Goal: Task Accomplishment & Management: Manage account settings

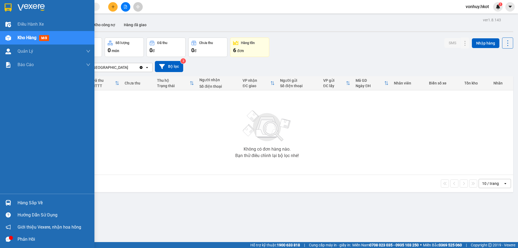
click at [23, 36] on span "Kho hàng" at bounding box center [27, 37] width 19 height 5
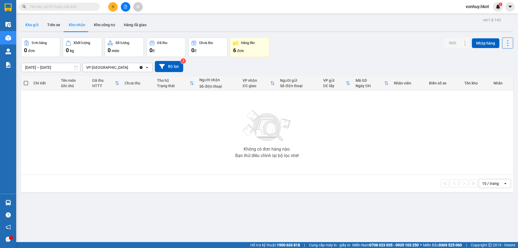
click at [32, 27] on button "Kho gửi" at bounding box center [32, 24] width 22 height 13
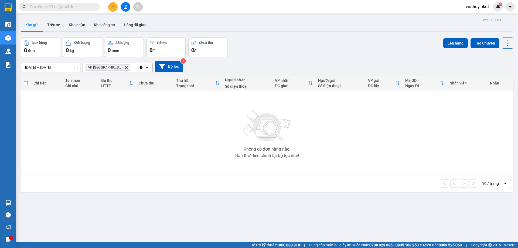
click at [125, 67] on icon "Delete" at bounding box center [126, 67] width 3 height 3
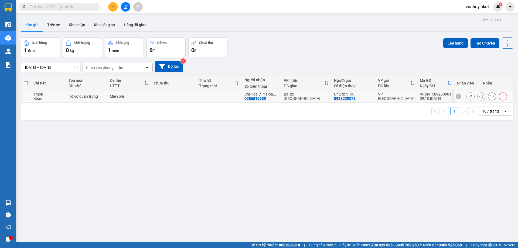
click at [28, 94] on td at bounding box center [26, 96] width 10 height 12
checkbox input "true"
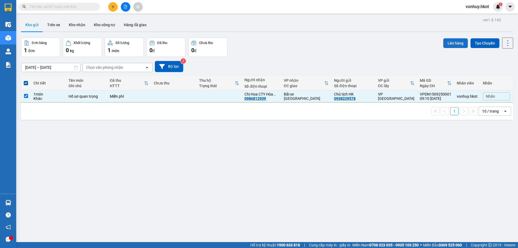
click at [452, 45] on button "Lên hàng" at bounding box center [455, 43] width 25 height 10
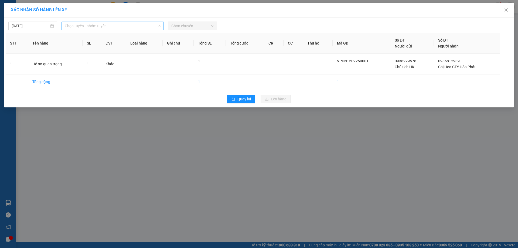
click at [99, 27] on span "Chọn tuyến - nhóm tuyến" at bounding box center [113, 26] width 96 height 8
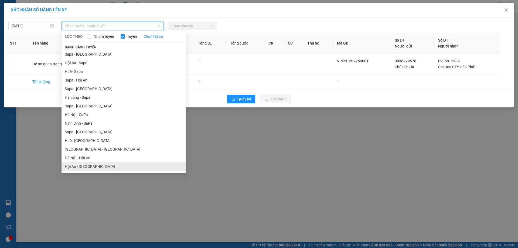
click at [89, 166] on li "Hội An - [GEOGRAPHIC_DATA]" at bounding box center [123, 166] width 124 height 9
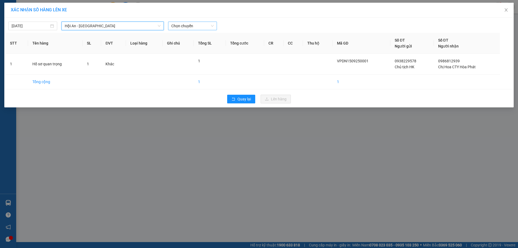
click at [183, 27] on span "Chọn chuyến" at bounding box center [192, 26] width 42 height 8
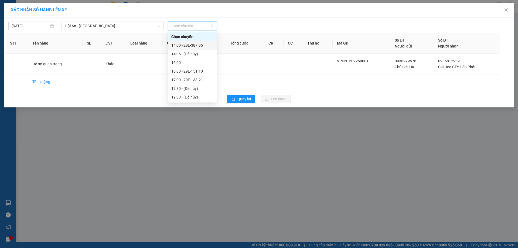
click at [193, 42] on div "14:00 - 29E-387.95" at bounding box center [192, 45] width 49 height 9
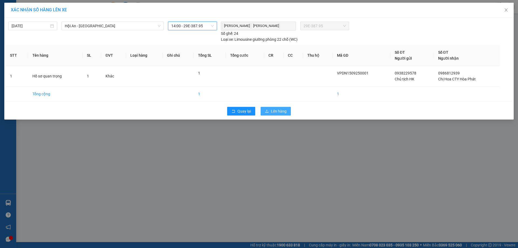
click at [279, 112] on span "Lên hàng" at bounding box center [279, 111] width 16 height 6
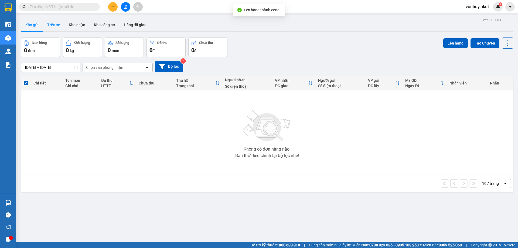
click at [55, 25] on button "Trên xe" at bounding box center [54, 24] width 22 height 13
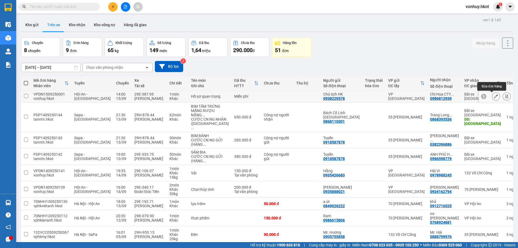
click at [504, 96] on icon at bounding box center [506, 96] width 4 height 4
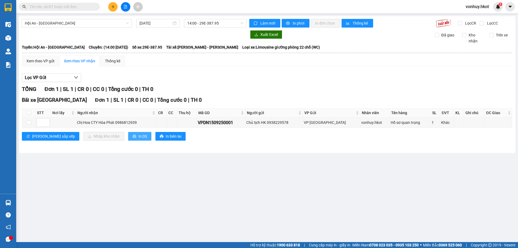
click at [138, 135] on span "In DS" at bounding box center [142, 136] width 9 height 6
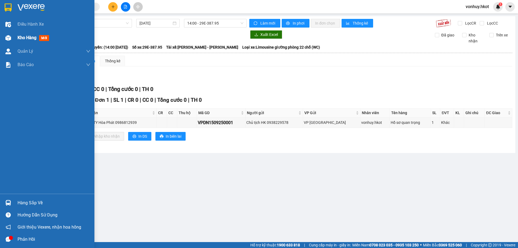
click at [17, 36] on div "Kho hàng mới" at bounding box center [47, 37] width 94 height 13
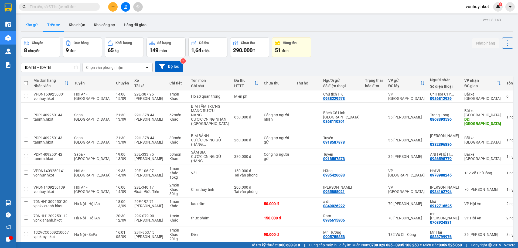
click at [30, 21] on button "Kho gửi" at bounding box center [32, 24] width 22 height 13
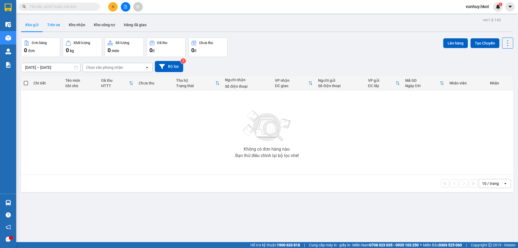
click at [49, 23] on button "Trên xe" at bounding box center [54, 24] width 22 height 13
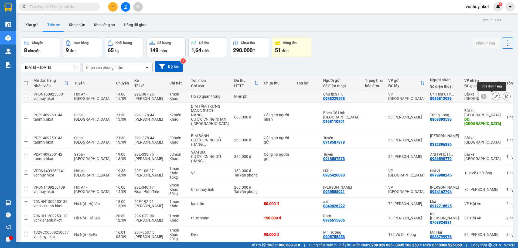
click at [492, 95] on button at bounding box center [496, 96] width 8 height 9
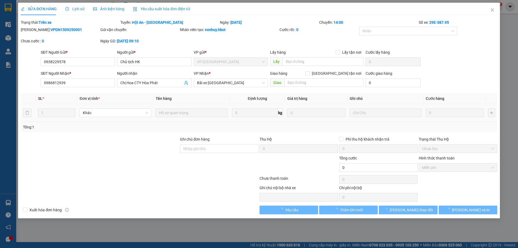
type input "0938229578"
type input "Chủ tịch HK"
type input "0986812939"
type input "Chị Hoa CTY Hòa Phát"
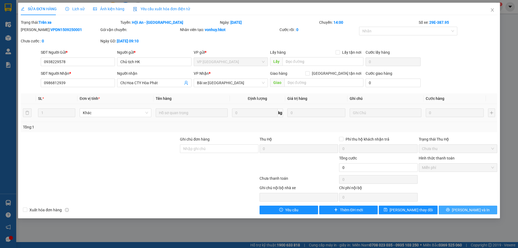
click at [478, 207] on span "[PERSON_NAME] và In" at bounding box center [471, 210] width 38 height 6
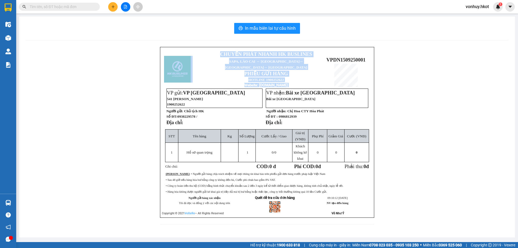
drag, startPoint x: 328, startPoint y: 56, endPoint x: 372, endPoint y: 55, distance: 44.5
click at [372, 55] on div "CHUYỂN PHÁT NHANH HK BUSLINES SAPA, [GEOGRAPHIC_DATA] ↔ [GEOGRAPHIC_DATA] ↔ [GE…" at bounding box center [267, 132] width 214 height 171
copy table "CHUYỂN PHÁT NHANH HK BUSLINES SAPA, [GEOGRAPHIC_DATA] ↔ [GEOGRAPHIC_DATA] ↔ [GE…"
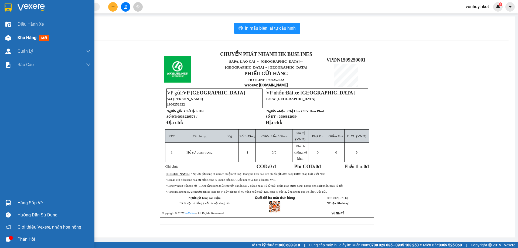
drag, startPoint x: 14, startPoint y: 38, endPoint x: 60, endPoint y: 39, distance: 45.8
click at [14, 38] on div "Kho hàng mới" at bounding box center [47, 37] width 94 height 13
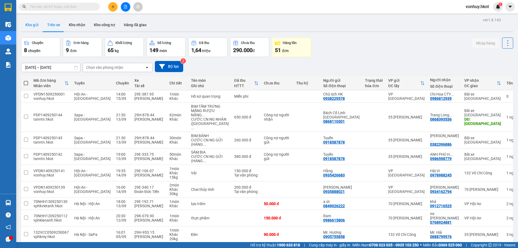
click at [35, 27] on button "Kho gửi" at bounding box center [32, 24] width 22 height 13
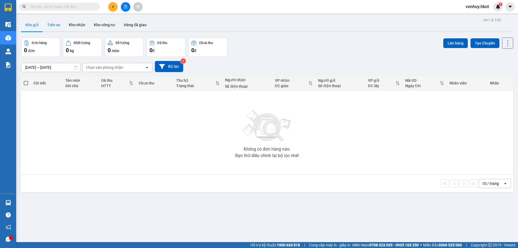
click at [51, 26] on button "Trên xe" at bounding box center [54, 24] width 22 height 13
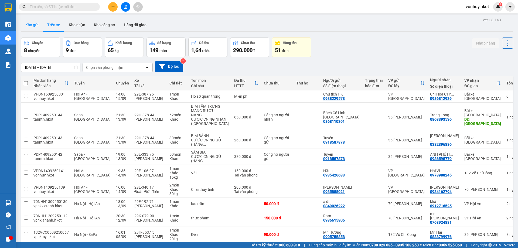
click at [30, 29] on button "Kho gửi" at bounding box center [32, 24] width 22 height 13
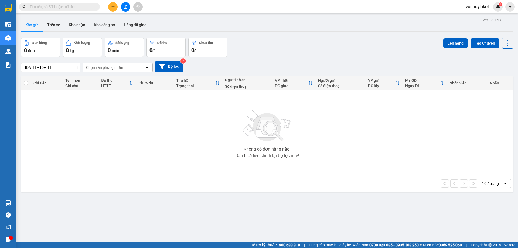
click at [55, 8] on input "text" at bounding box center [62, 7] width 64 height 6
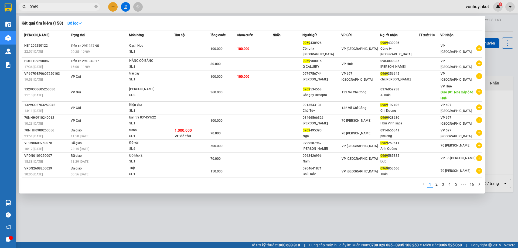
click at [46, 7] on input "0969" at bounding box center [62, 7] width 64 height 6
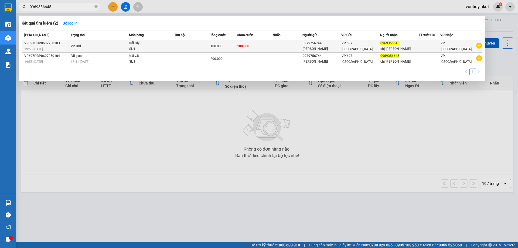
type input "0969356645"
click at [98, 44] on td "VP Gửi" at bounding box center [99, 46] width 60 height 13
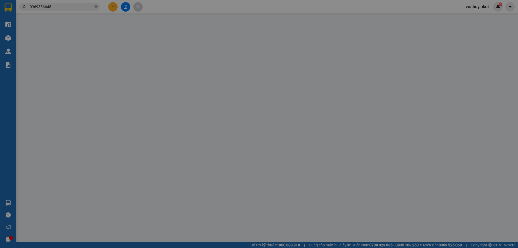
type input "0979756744"
type input "[PERSON_NAME]"
type input "0969356645"
type input "chị [PERSON_NAME]"
type input "100.000"
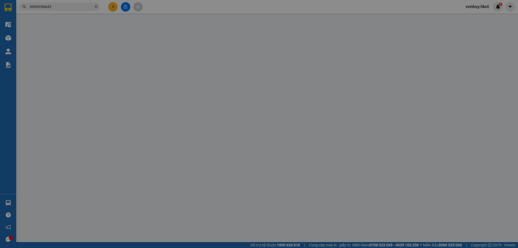
type input "100.000"
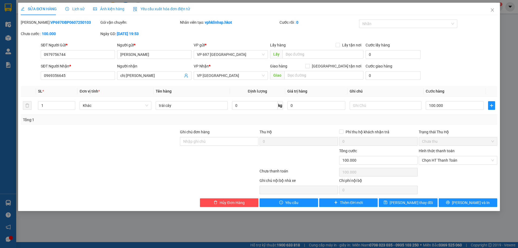
drag, startPoint x: 35, startPoint y: 22, endPoint x: 83, endPoint y: 28, distance: 48.5
click at [83, 28] on div "[PERSON_NAME]: VP697ĐBP0607250103" at bounding box center [60, 24] width 80 height 11
copy b "VP697ĐBP0607250103"
drag, startPoint x: 492, startPoint y: 8, endPoint x: 396, endPoint y: 8, distance: 96.5
click at [493, 8] on icon "close" at bounding box center [492, 10] width 4 height 4
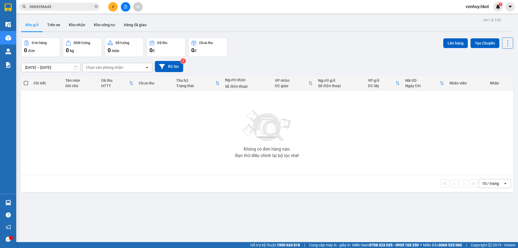
click at [68, 5] on input "0969356645" at bounding box center [62, 7] width 64 height 6
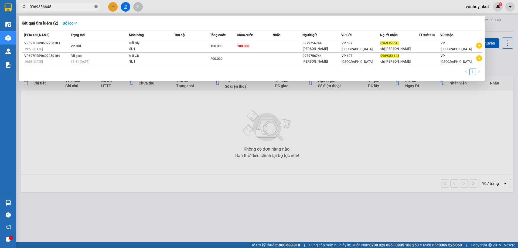
click at [95, 7] on icon "close-circle" at bounding box center [95, 6] width 3 height 3
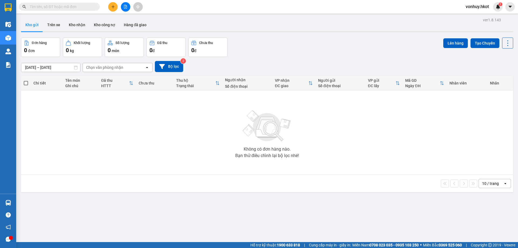
paste input "VP697ĐBP0607250103"
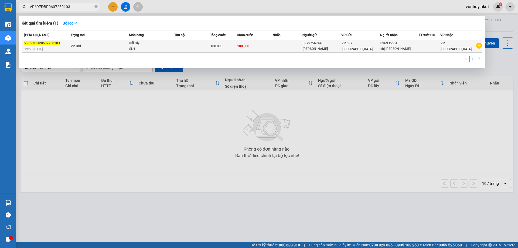
type input "VP697ĐBP0607250103"
click at [100, 46] on td "VP Gửi" at bounding box center [99, 46] width 60 height 13
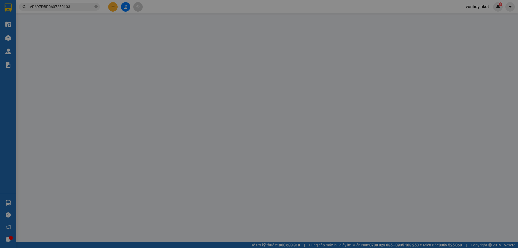
type input "0979756744"
type input "[PERSON_NAME]"
type input "0969356645"
type input "chị [PERSON_NAME]"
type input "100.000"
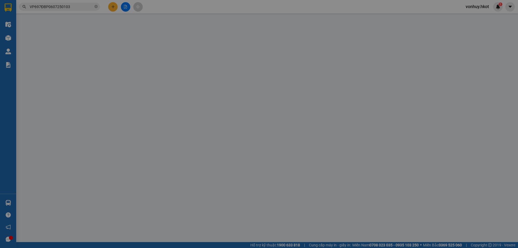
type input "100.000"
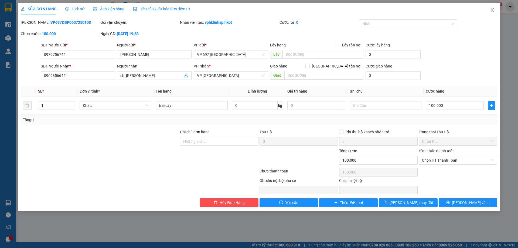
click at [493, 10] on icon "close" at bounding box center [492, 10] width 4 height 4
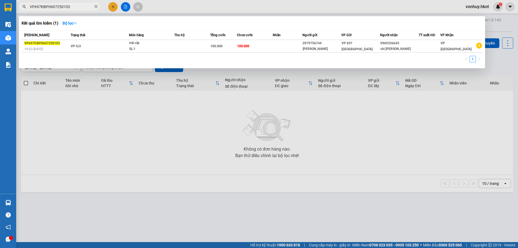
click at [74, 6] on input "VP697ĐBP0607250103" at bounding box center [62, 7] width 64 height 6
click at [350, 126] on div at bounding box center [259, 124] width 518 height 248
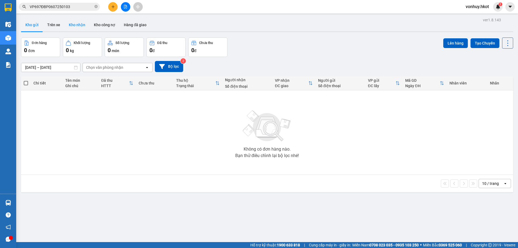
click at [80, 28] on button "Kho nhận" at bounding box center [76, 24] width 25 height 13
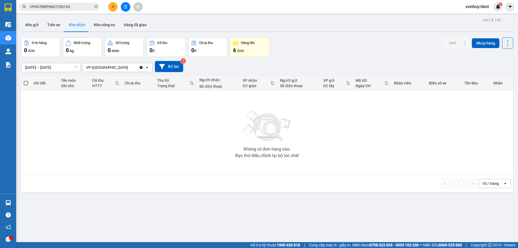
click at [71, 7] on input "VP697ĐBP0607250103" at bounding box center [62, 7] width 64 height 6
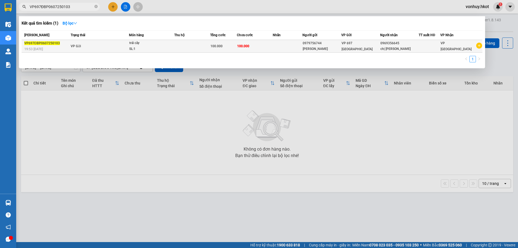
click at [59, 49] on div "19:53 [DATE]" at bounding box center [46, 49] width 45 height 6
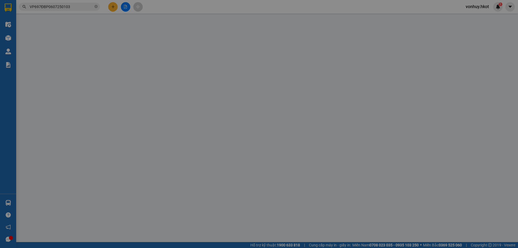
type input "0979756744"
type input "[PERSON_NAME]"
type input "0969356645"
type input "chị [PERSON_NAME]"
type input "100.000"
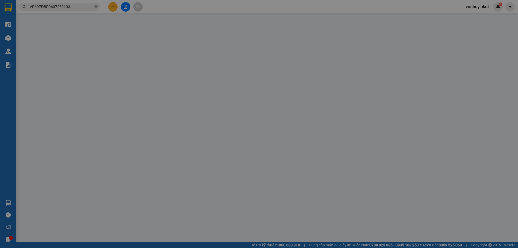
type input "100.000"
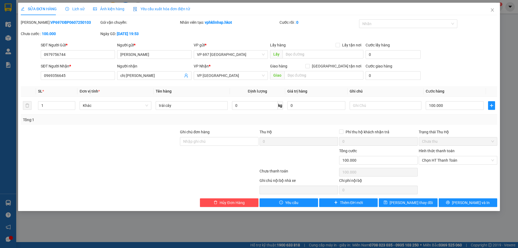
drag, startPoint x: 34, startPoint y: 22, endPoint x: 84, endPoint y: 28, distance: 50.0
click at [84, 28] on div "[PERSON_NAME]: VP697ĐBP0607250103" at bounding box center [60, 24] width 80 height 11
copy b "VP697ĐBP0607250103"
click at [494, 11] on icon "close" at bounding box center [492, 10] width 4 height 4
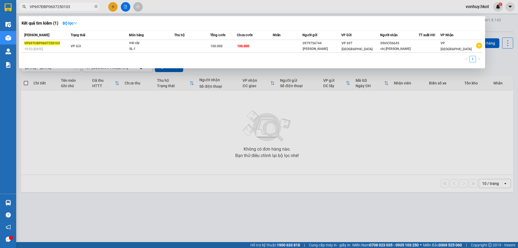
drag, startPoint x: 73, startPoint y: 6, endPoint x: 24, endPoint y: 5, distance: 49.6
click at [24, 5] on div "VP697ĐBP0607250103" at bounding box center [52, 7] width 105 height 8
paste input "2VCC2107250002"
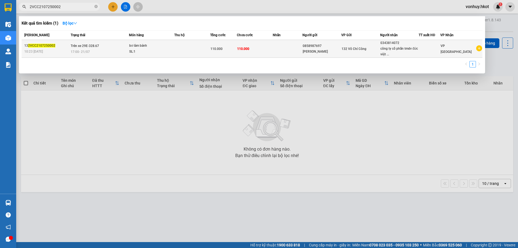
type input "2VCC2107250002"
click at [358, 51] on div "132 Võ Chí Công" at bounding box center [360, 49] width 38 height 6
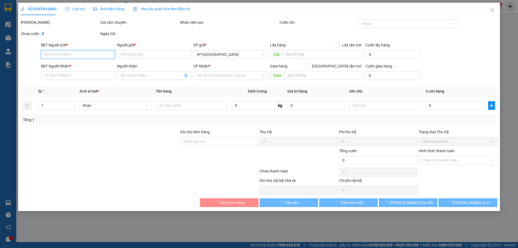
type input "0858987697"
type input "[PERSON_NAME]"
type input "0343814072"
type input "công ty cổ phần tmdv đức việt [GEOGRAPHIC_DATA]"
type input "110.000"
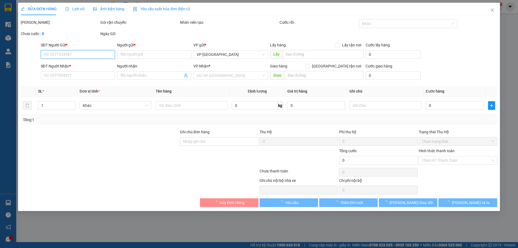
type input "110.000"
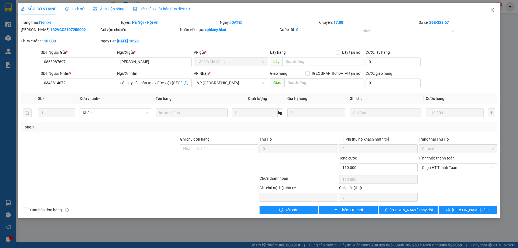
click at [492, 9] on icon "close" at bounding box center [491, 9] width 3 height 3
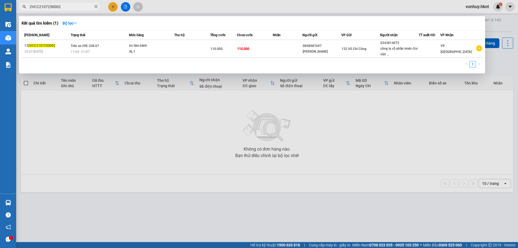
click at [67, 7] on input "2VCC2107250002" at bounding box center [62, 7] width 64 height 6
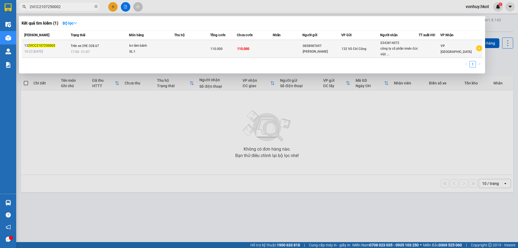
click at [37, 50] on span "10:23 [DATE]" at bounding box center [33, 52] width 19 height 4
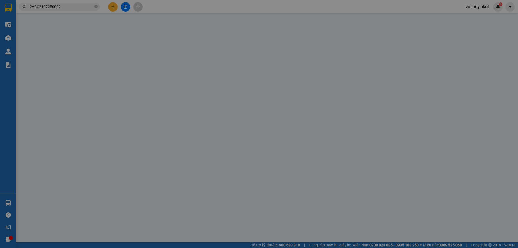
type input "0858987697"
type input "[PERSON_NAME]"
type input "0343814072"
type input "công ty cổ phần tmdv đức việt [GEOGRAPHIC_DATA]"
type input "110.000"
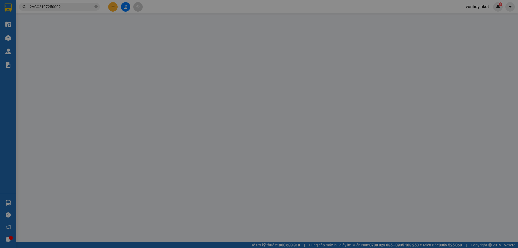
type input "110.000"
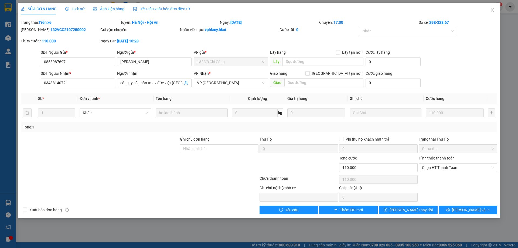
drag, startPoint x: 35, startPoint y: 29, endPoint x: 89, endPoint y: 28, distance: 54.5
click at [89, 28] on div "[PERSON_NAME]: 132VCC2107250002" at bounding box center [60, 30] width 78 height 6
copy b "132VCC2107250002"
click at [54, 28] on b "132VCC2107250002" at bounding box center [67, 30] width 35 height 4
drag, startPoint x: 34, startPoint y: 30, endPoint x: 85, endPoint y: 30, distance: 51.2
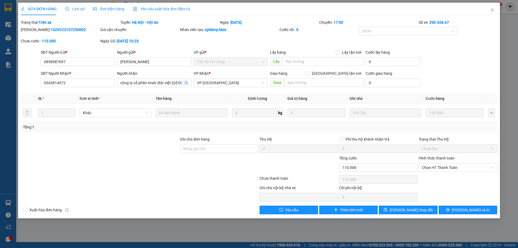
click at [85, 32] on div "[PERSON_NAME]: 132VCC2107250002" at bounding box center [60, 30] width 78 height 6
copy b "132VCC2107250002"
click at [492, 10] on icon "close" at bounding box center [491, 9] width 3 height 3
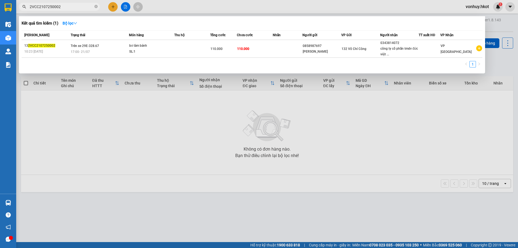
click at [69, 5] on input "2VCC2107250002" at bounding box center [62, 7] width 64 height 6
drag, startPoint x: 69, startPoint y: 5, endPoint x: 20, endPoint y: 6, distance: 48.8
click at [20, 6] on span "2VCC2107250002" at bounding box center [59, 7] width 81 height 8
paste input "0207250035"
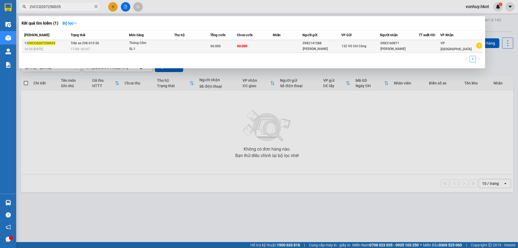
type input "2VCC0207250035"
click at [186, 43] on td at bounding box center [192, 46] width 36 height 13
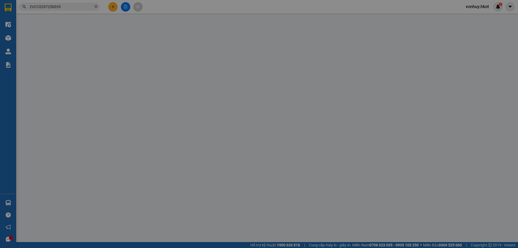
type input "0982141588"
type input "[PERSON_NAME]"
type input "0983160871"
type input "[PERSON_NAME]"
type input "60.000"
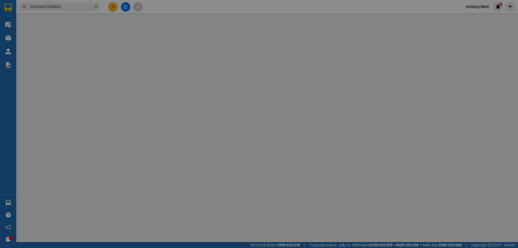
type input "60.000"
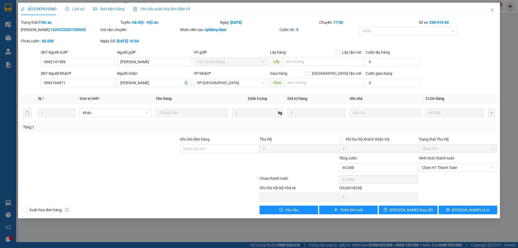
drag, startPoint x: 35, startPoint y: 29, endPoint x: 78, endPoint y: 27, distance: 44.0
click at [78, 27] on div "[PERSON_NAME]: 132VCC0207250035" at bounding box center [60, 30] width 78 height 6
copy b "132VCC0207250035"
click at [495, 9] on span "Close" at bounding box center [491, 10] width 15 height 15
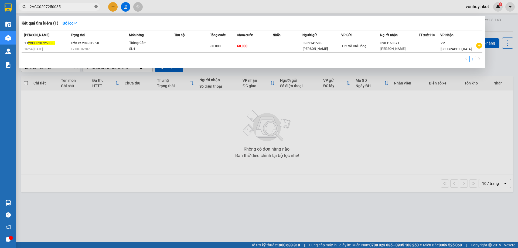
click at [96, 7] on icon "close-circle" at bounding box center [95, 6] width 3 height 3
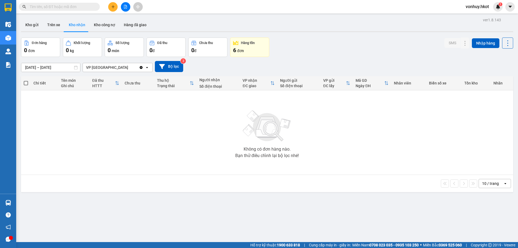
paste input "NHH0608250042"
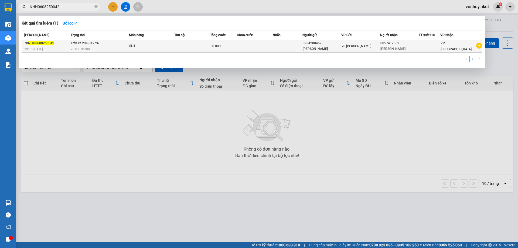
type input "NHH0608250042"
click at [74, 46] on td "Trên xe 29K-012.26 20:01 [DATE]" at bounding box center [99, 46] width 60 height 13
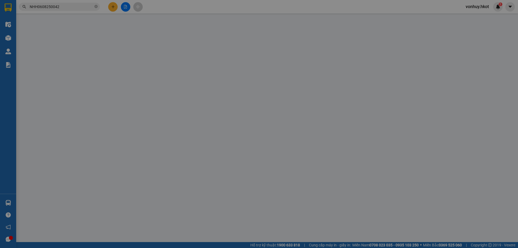
type input "0984208467"
type input "[PERSON_NAME]"
type input "0857412559"
type input "[PERSON_NAME]"
type input "50.000"
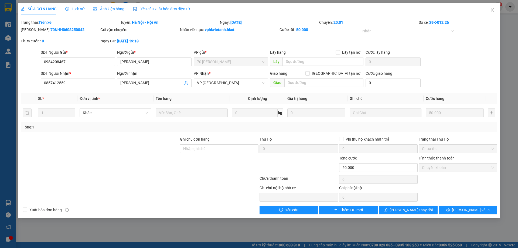
copy b "70NHH0608250042"
drag, startPoint x: 35, startPoint y: 29, endPoint x: 77, endPoint y: 28, distance: 42.6
click at [77, 28] on div "[PERSON_NAME]: 70NHH0608250042" at bounding box center [60, 30] width 78 height 6
click at [490, 11] on icon "close" at bounding box center [492, 10] width 4 height 4
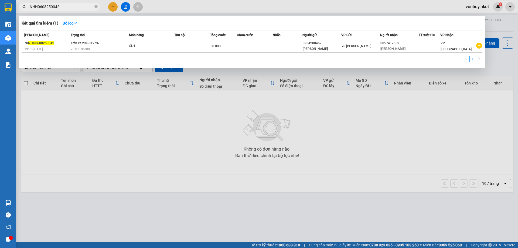
click at [63, 7] on input "NHH0608250042" at bounding box center [62, 7] width 64 height 6
click at [110, 99] on div at bounding box center [259, 124] width 518 height 248
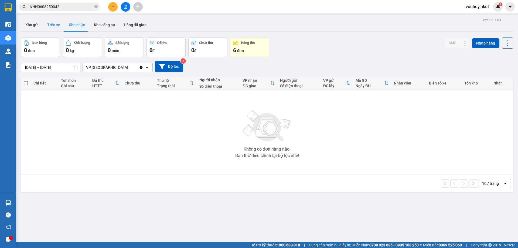
click at [57, 25] on button "Trên xe" at bounding box center [54, 24] width 22 height 13
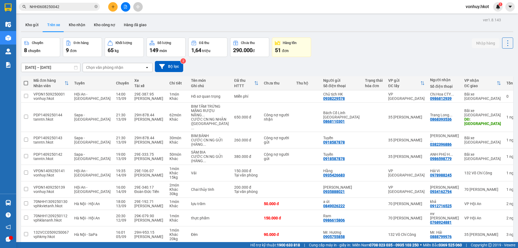
click at [49, 67] on input "[DATE] – [DATE]" at bounding box center [50, 67] width 59 height 9
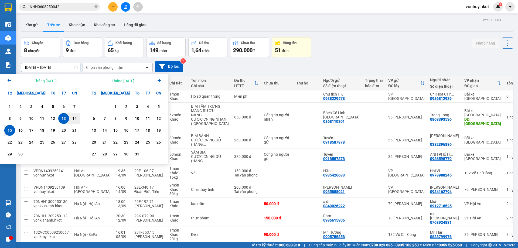
click at [8, 80] on icon "Previous month." at bounding box center [9, 80] width 3 height 3
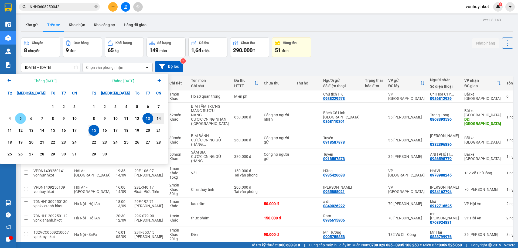
click at [23, 118] on div "5" at bounding box center [21, 118] width 8 height 6
click at [51, 117] on div "8" at bounding box center [53, 118] width 8 height 6
type input "[DATE] – [DATE]"
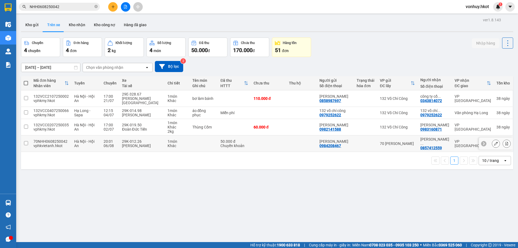
click at [25, 141] on input "checkbox" at bounding box center [26, 143] width 4 height 4
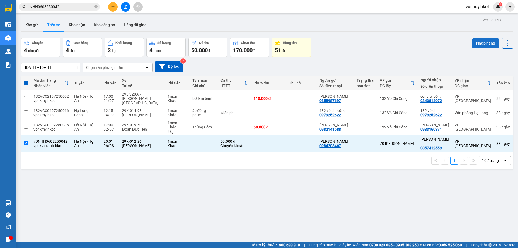
click at [474, 45] on button "Nhập hàng" at bounding box center [486, 43] width 28 height 10
checkbox input "false"
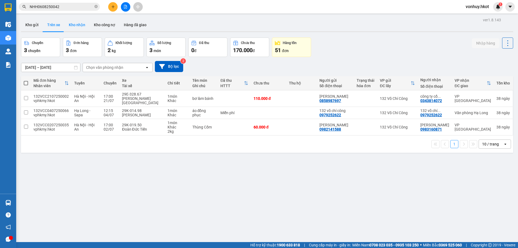
click at [76, 25] on button "Kho nhận" at bounding box center [76, 24] width 25 height 13
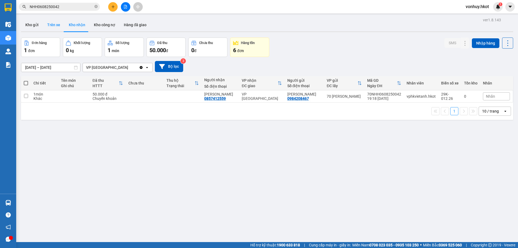
drag, startPoint x: 46, startPoint y: 23, endPoint x: 53, endPoint y: 25, distance: 8.0
click at [49, 23] on button "Trên xe" at bounding box center [54, 24] width 22 height 13
type input "[DATE] – [DATE]"
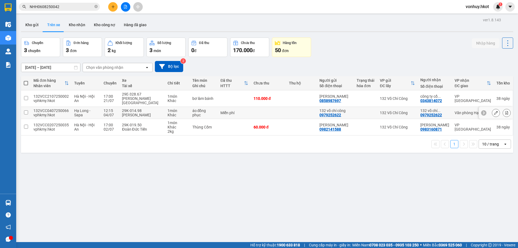
click at [90, 109] on div "Hạ Long - Sapa" at bounding box center [86, 112] width 24 height 9
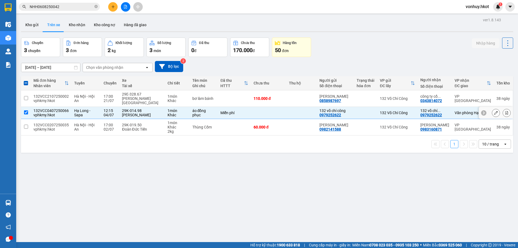
click at [88, 108] on span "Hạ Long - Sapa" at bounding box center [82, 112] width 16 height 9
checkbox input "false"
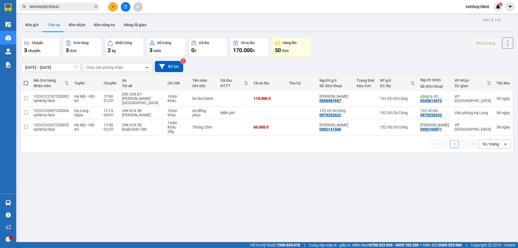
click at [120, 66] on div "Chọn văn phòng nhận" at bounding box center [104, 67] width 37 height 5
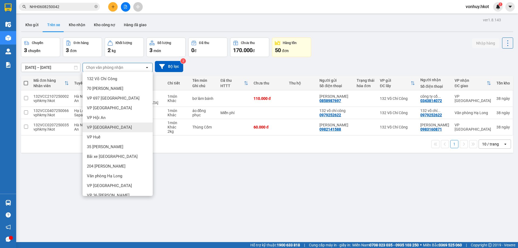
click at [107, 129] on span "VP [GEOGRAPHIC_DATA]" at bounding box center [109, 127] width 45 height 5
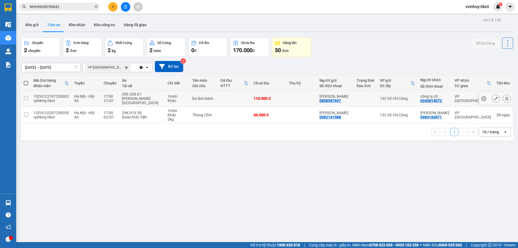
click at [28, 96] on input "checkbox" at bounding box center [26, 98] width 4 height 4
checkbox input "true"
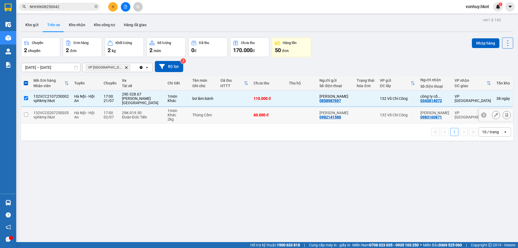
click at [24, 112] on input "checkbox" at bounding box center [26, 114] width 4 height 4
checkbox input "true"
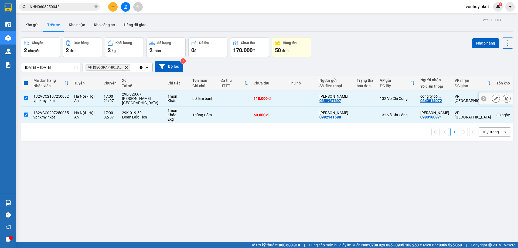
click at [28, 96] on input "checkbox" at bounding box center [26, 98] width 4 height 4
checkbox input "false"
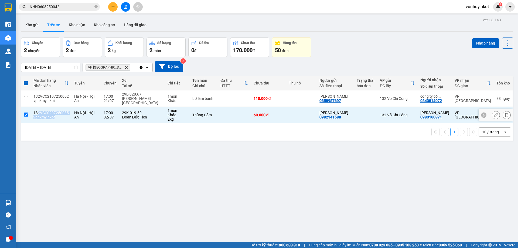
drag, startPoint x: 70, startPoint y: 108, endPoint x: 37, endPoint y: 106, distance: 32.9
click at [37, 107] on tr "132VCC0207250035 vphkmy.hkot [GEOGRAPHIC_DATA] - Hội An 17:00 [DATE] 29K-019.50…" at bounding box center [267, 115] width 492 height 16
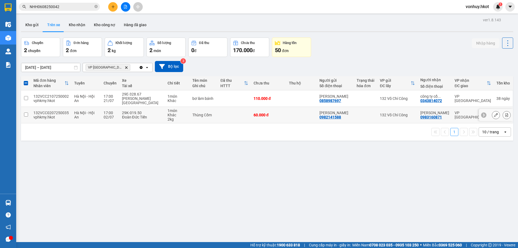
click at [51, 135] on div "1 10 / trang open" at bounding box center [267, 131] width 492 height 17
drag, startPoint x: 33, startPoint y: 107, endPoint x: 68, endPoint y: 107, distance: 34.5
click at [68, 107] on td "132VCC0207250035 vphkmy.hkot" at bounding box center [51, 115] width 41 height 16
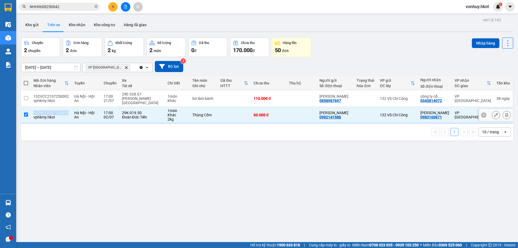
copy div "132VCC0207250035"
click at [160, 160] on div "ver 1.8.143 Kho gửi Trên xe Kho nhận Kho công nợ Hàng đã giao Chuyến 2 chuyến Đ…" at bounding box center [267, 140] width 496 height 248
click at [24, 112] on input "checkbox" at bounding box center [26, 114] width 4 height 4
checkbox input "false"
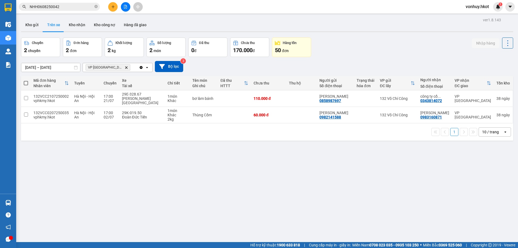
click at [96, 7] on icon "close-circle" at bounding box center [95, 6] width 3 height 3
click at [216, 142] on div "ver 1.8.143 Kho gửi Trên xe Kho nhận Kho công nợ Hàng đã giao Chuyến 2 chuyến Đ…" at bounding box center [267, 140] width 496 height 248
click at [25, 96] on input "checkbox" at bounding box center [26, 98] width 4 height 4
checkbox input "true"
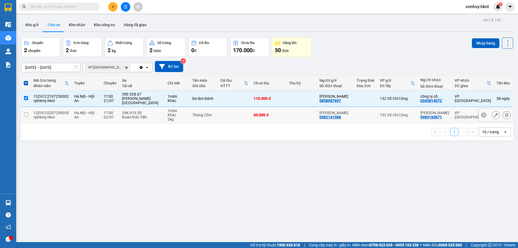
click at [26, 107] on td at bounding box center [26, 115] width 10 height 16
checkbox input "true"
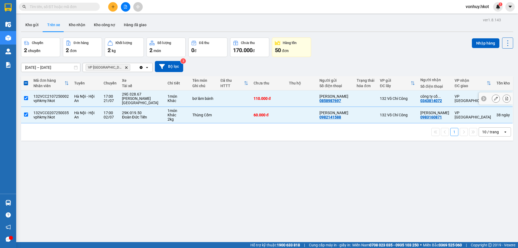
click at [26, 97] on input "checkbox" at bounding box center [26, 98] width 4 height 4
checkbox input "false"
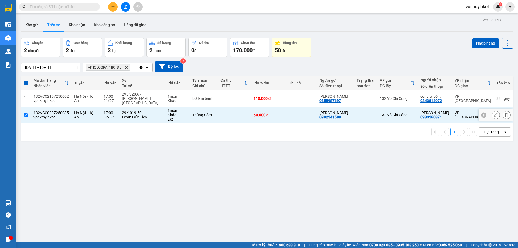
click at [26, 113] on td at bounding box center [26, 115] width 10 height 16
checkbox input "false"
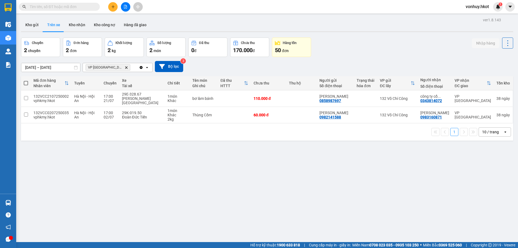
click at [26, 83] on span at bounding box center [26, 83] width 4 height 4
click at [26, 80] on input "checkbox" at bounding box center [26, 80] width 0 height 0
checkbox input "true"
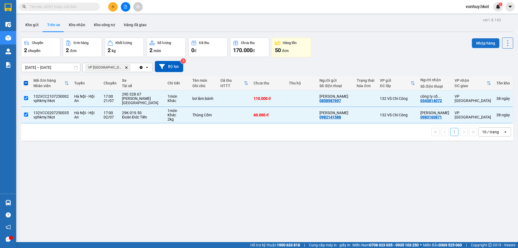
click at [475, 46] on button "Nhập hàng" at bounding box center [486, 43] width 28 height 10
checkbox input "false"
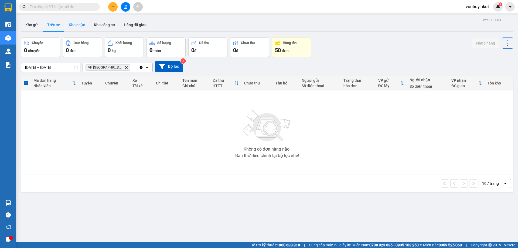
click at [77, 23] on button "Kho nhận" at bounding box center [76, 24] width 25 height 13
type input "[DATE] – [DATE]"
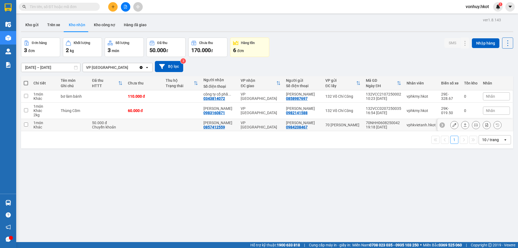
click at [128, 126] on td at bounding box center [144, 125] width 38 height 12
checkbox input "true"
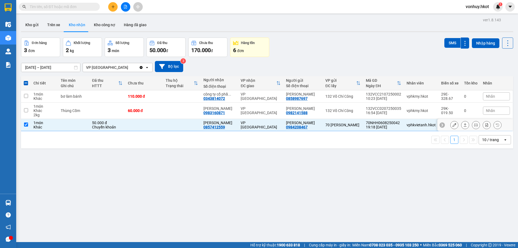
click at [463, 125] on icon at bounding box center [465, 125] width 4 height 4
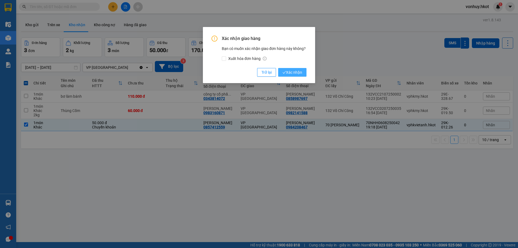
click at [292, 73] on span "Xác nhận" at bounding box center [292, 72] width 20 height 6
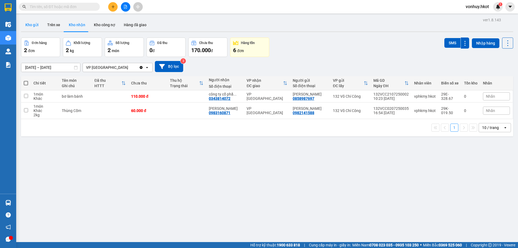
click at [35, 26] on button "Kho gửi" at bounding box center [32, 24] width 22 height 13
